Goal: Use online tool/utility: Utilize a website feature to perform a specific function

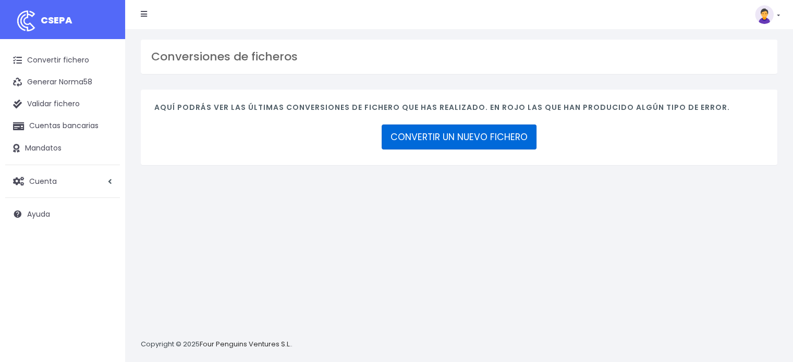
click at [484, 139] on link "CONVERTIR UN NUEVO FICHERO" at bounding box center [459, 137] width 155 height 25
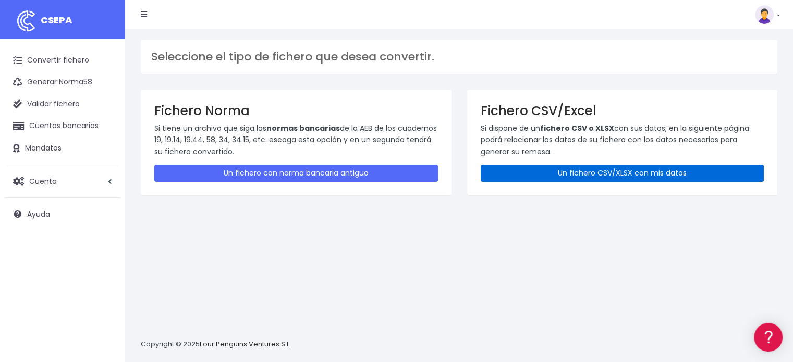
click at [630, 172] on link "Un fichero CSV/XLSX con mis datos" at bounding box center [623, 173] width 284 height 17
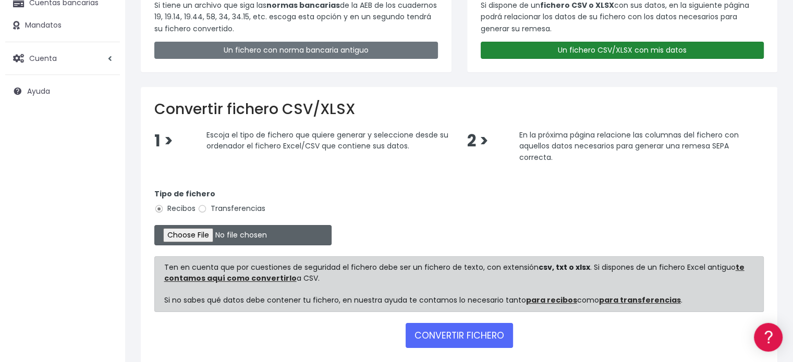
scroll to position [173, 0]
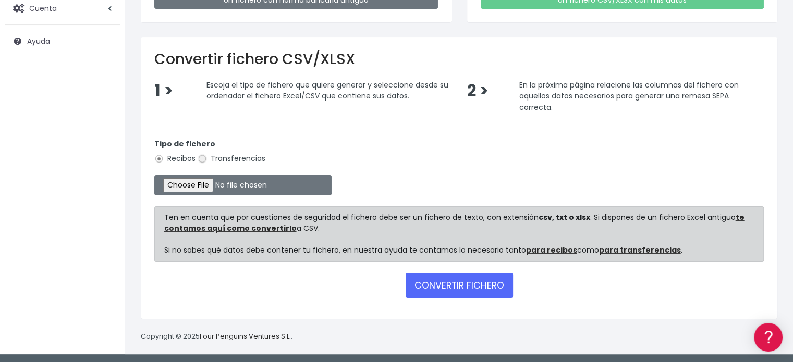
click at [203, 156] on input "Transferencias" at bounding box center [202, 158] width 9 height 9
radio input "true"
click at [204, 183] on input "file" at bounding box center [242, 185] width 177 height 20
type input "C:\fakepath\transferencias-2025-08-14.csv"
click at [469, 283] on button "CONVERTIR FICHERO" at bounding box center [458, 285] width 107 height 25
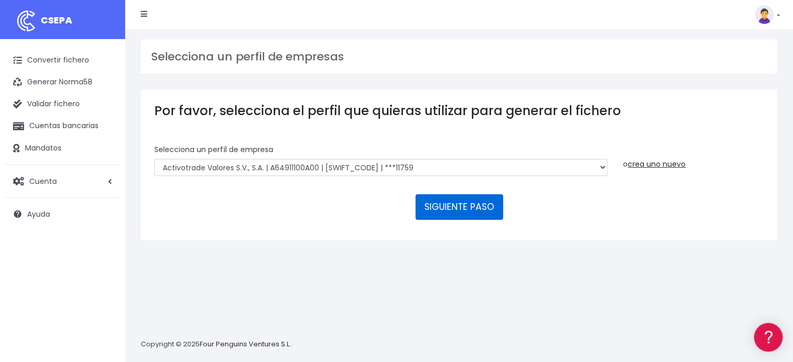
click at [477, 211] on button "SIGUIENTE PASO" at bounding box center [459, 206] width 88 height 25
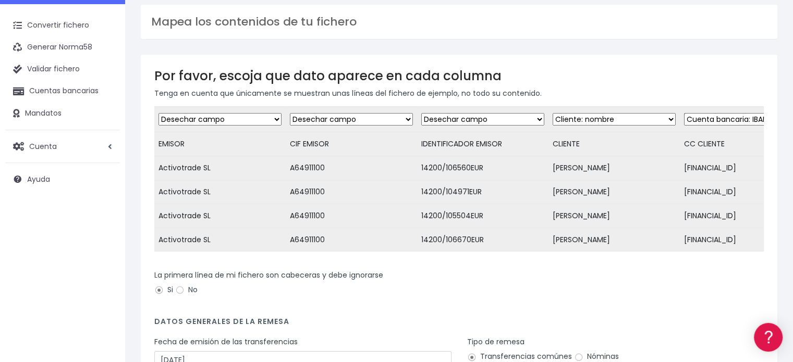
scroll to position [104, 0]
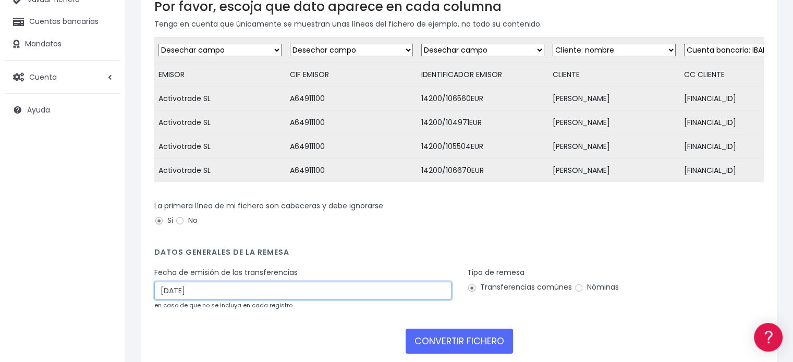
click at [207, 299] on input "[DATE]" at bounding box center [302, 291] width 297 height 18
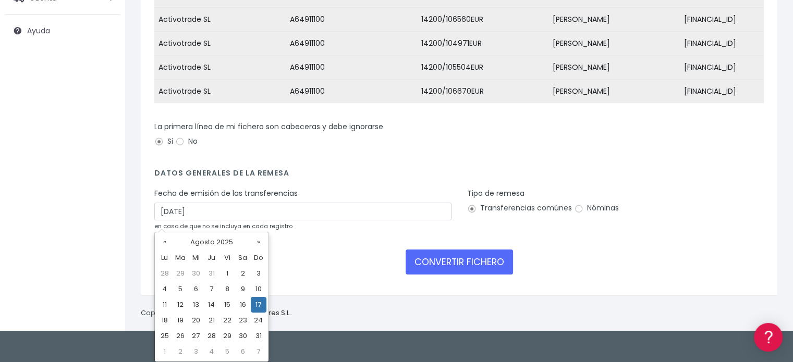
click at [225, 300] on td "15" at bounding box center [227, 305] width 16 height 16
type input "[DATE]"
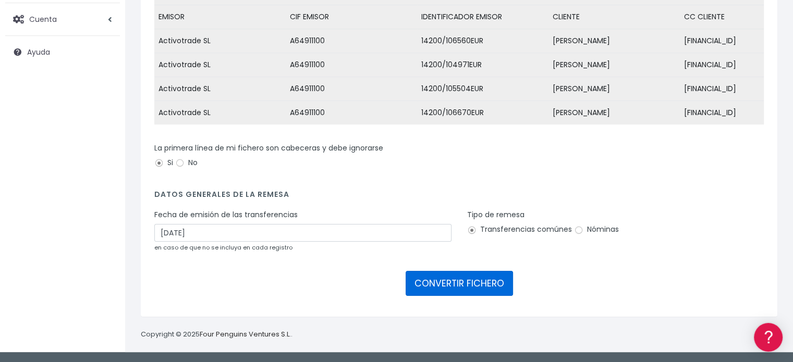
click at [457, 283] on button "CONVERTIR FICHERO" at bounding box center [458, 283] width 107 height 25
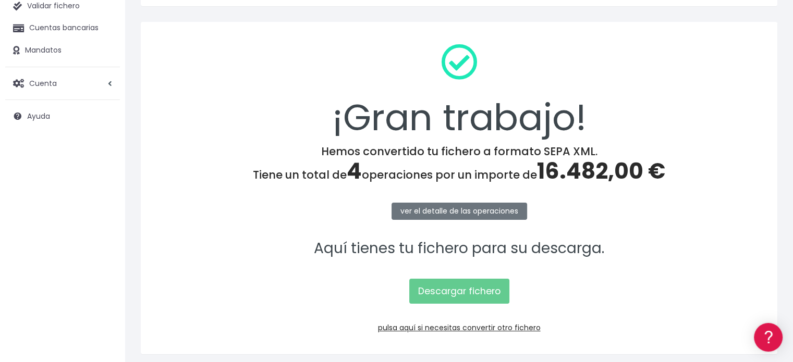
scroll to position [104, 0]
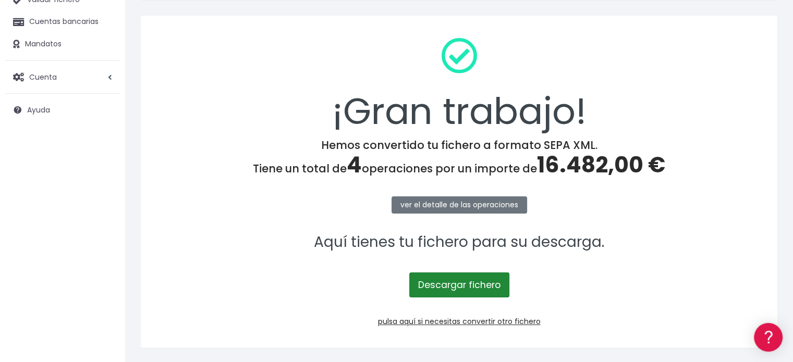
click at [494, 277] on link "Descargar fichero" at bounding box center [459, 285] width 100 height 25
